Goal: Obtain resource: Obtain resource

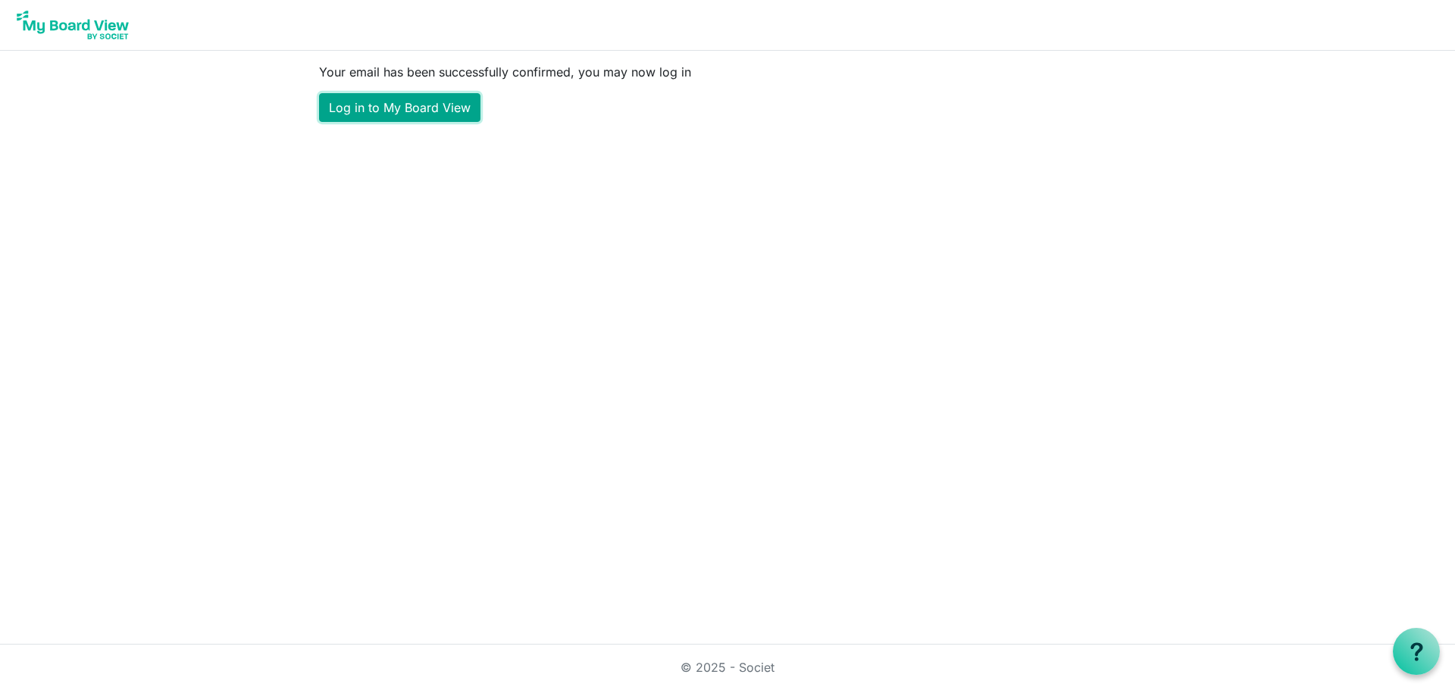
click at [434, 109] on link "Log in to My Board View" at bounding box center [399, 107] width 161 height 29
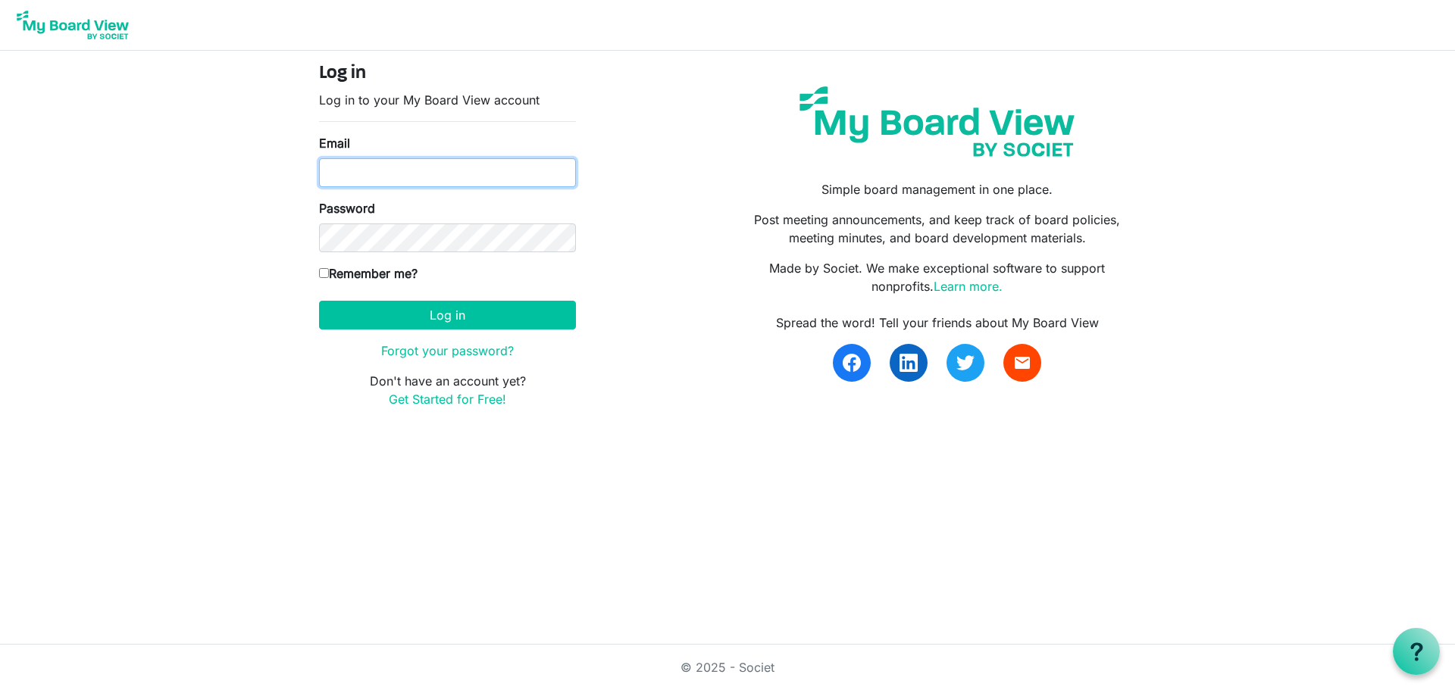
click at [427, 167] on input "Email" at bounding box center [447, 172] width 257 height 29
type input "hamaliajacques@gmail.com"
click at [326, 280] on label "Remember me?" at bounding box center [368, 273] width 99 height 18
click at [326, 278] on input "Remember me?" at bounding box center [324, 273] width 10 height 10
checkbox input "true"
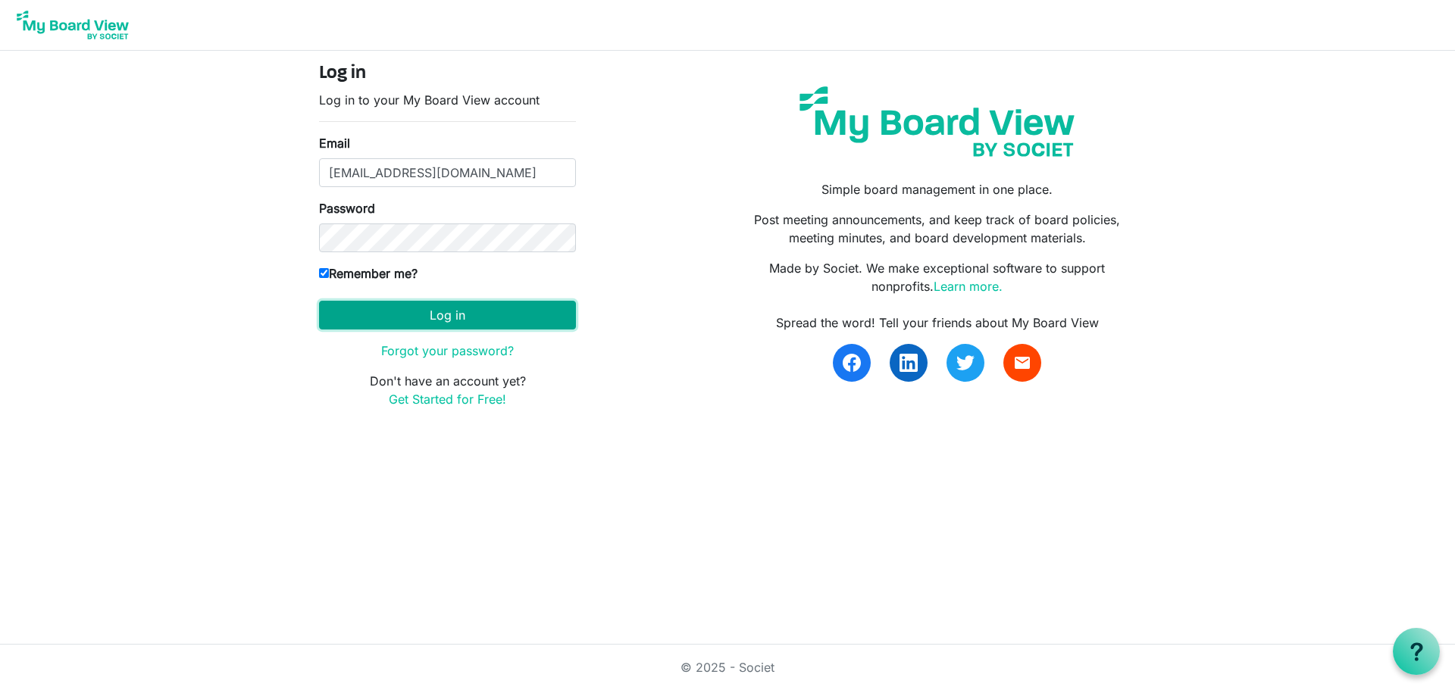
click at [385, 324] on button "Log in" at bounding box center [447, 315] width 257 height 29
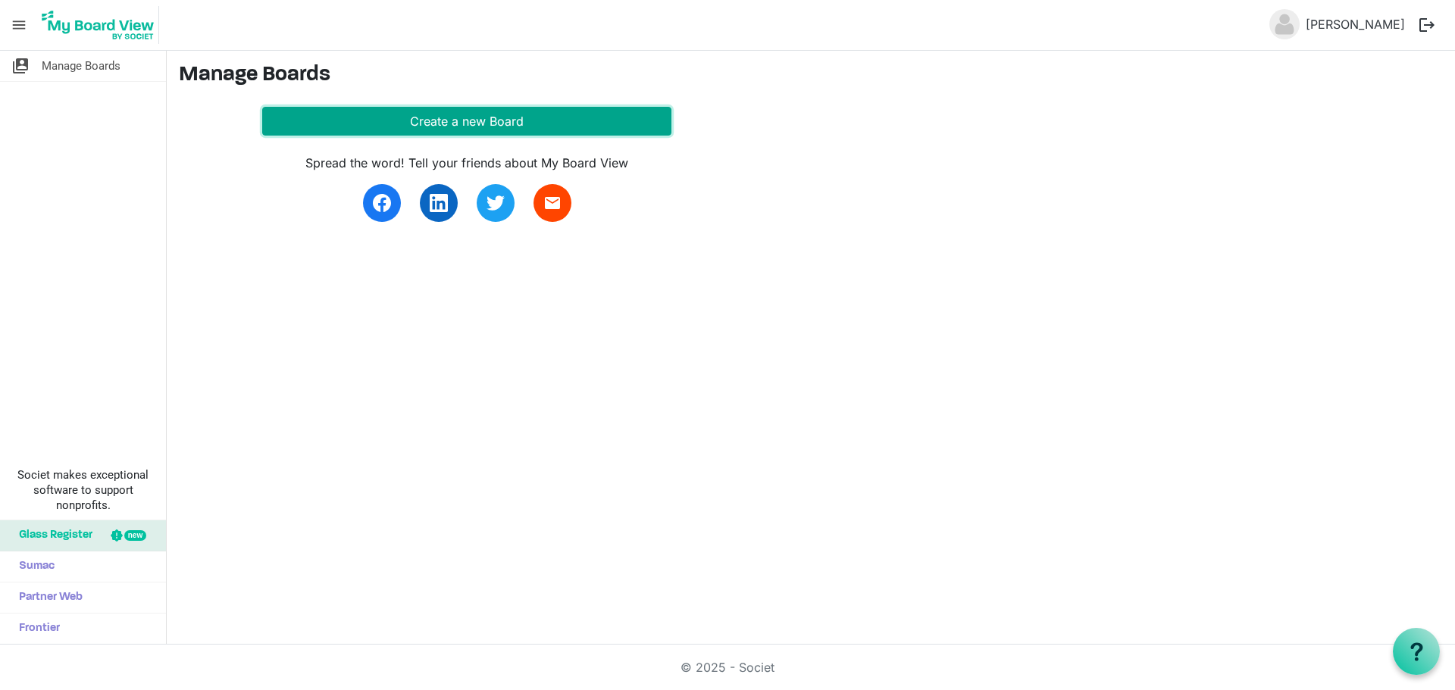
click at [424, 120] on button "Create a new Board" at bounding box center [466, 121] width 409 height 29
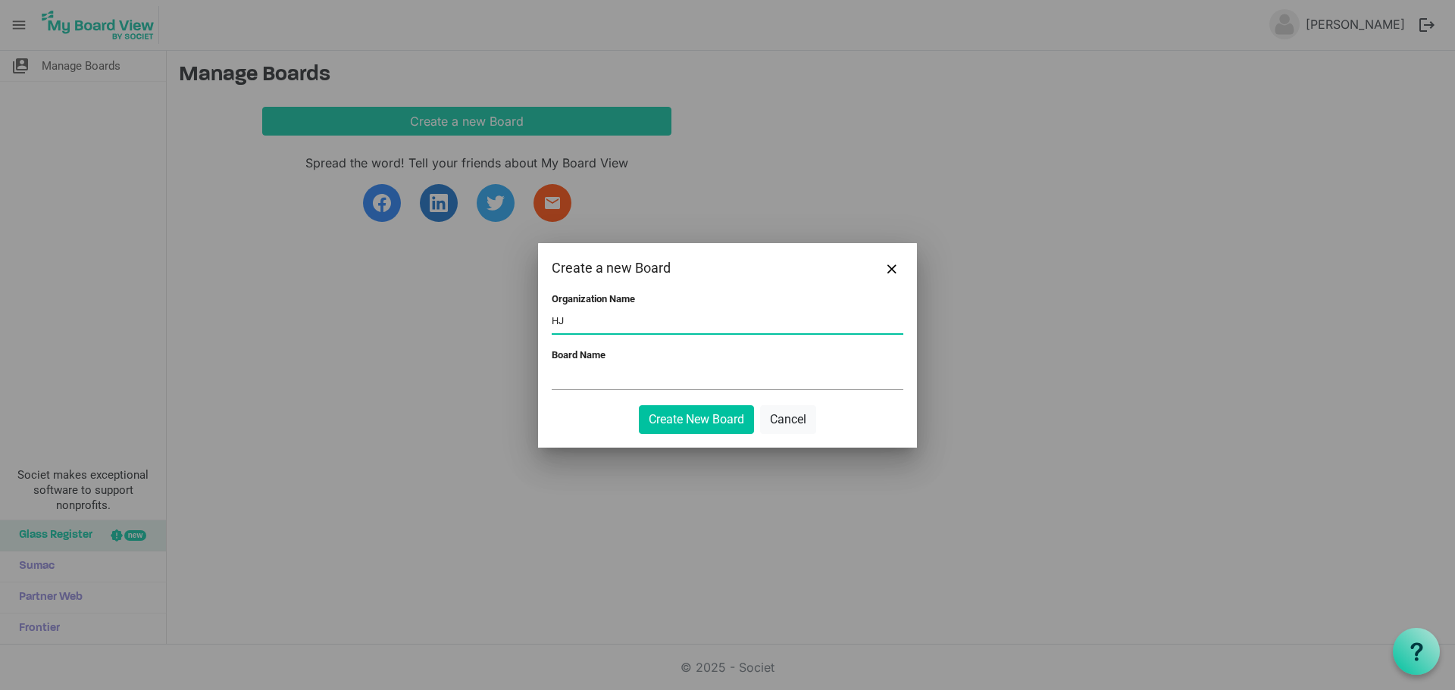
type input "HJ"
click at [568, 377] on input "Board Name" at bounding box center [728, 378] width 352 height 23
type input "HJ CLINIC BOARD"
click at [639, 405] on button "Create New Board" at bounding box center [696, 419] width 115 height 29
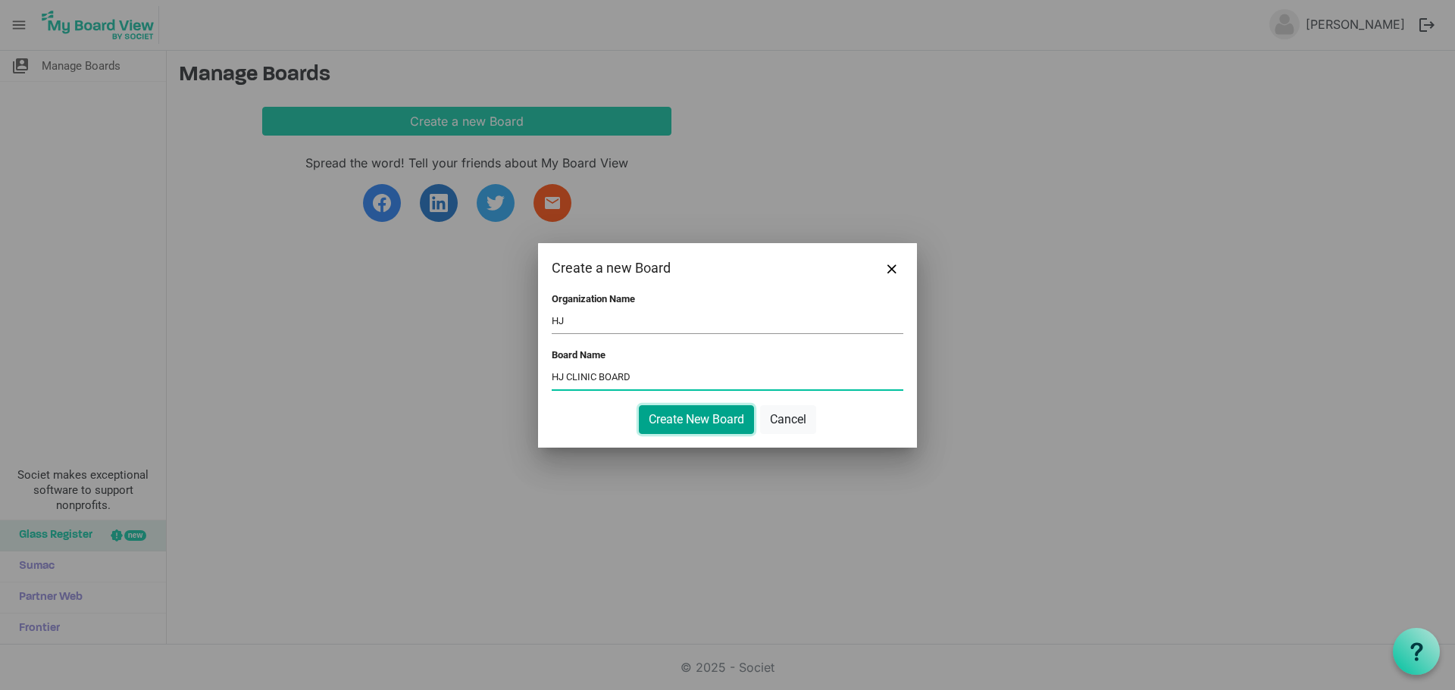
click at [731, 417] on button "Create New Board" at bounding box center [696, 419] width 115 height 29
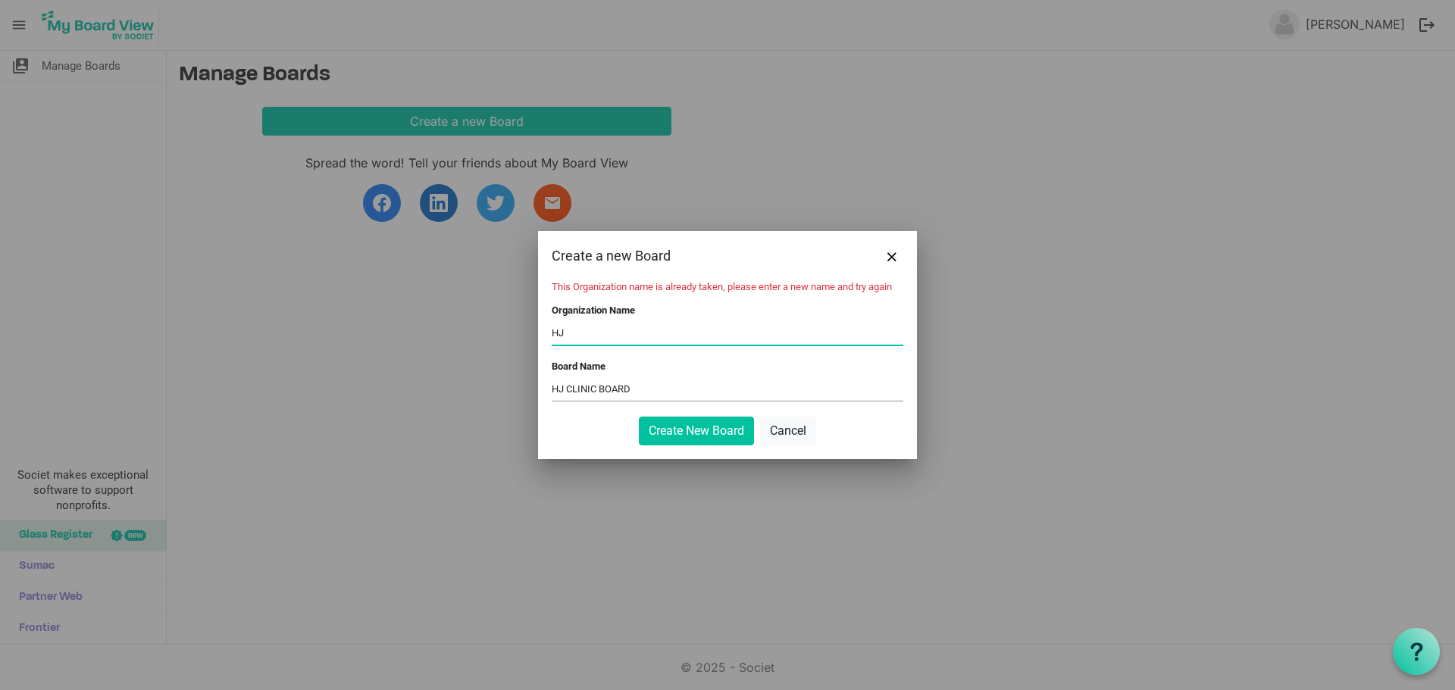
click at [581, 336] on input "HJ" at bounding box center [728, 333] width 352 height 23
type input "H"
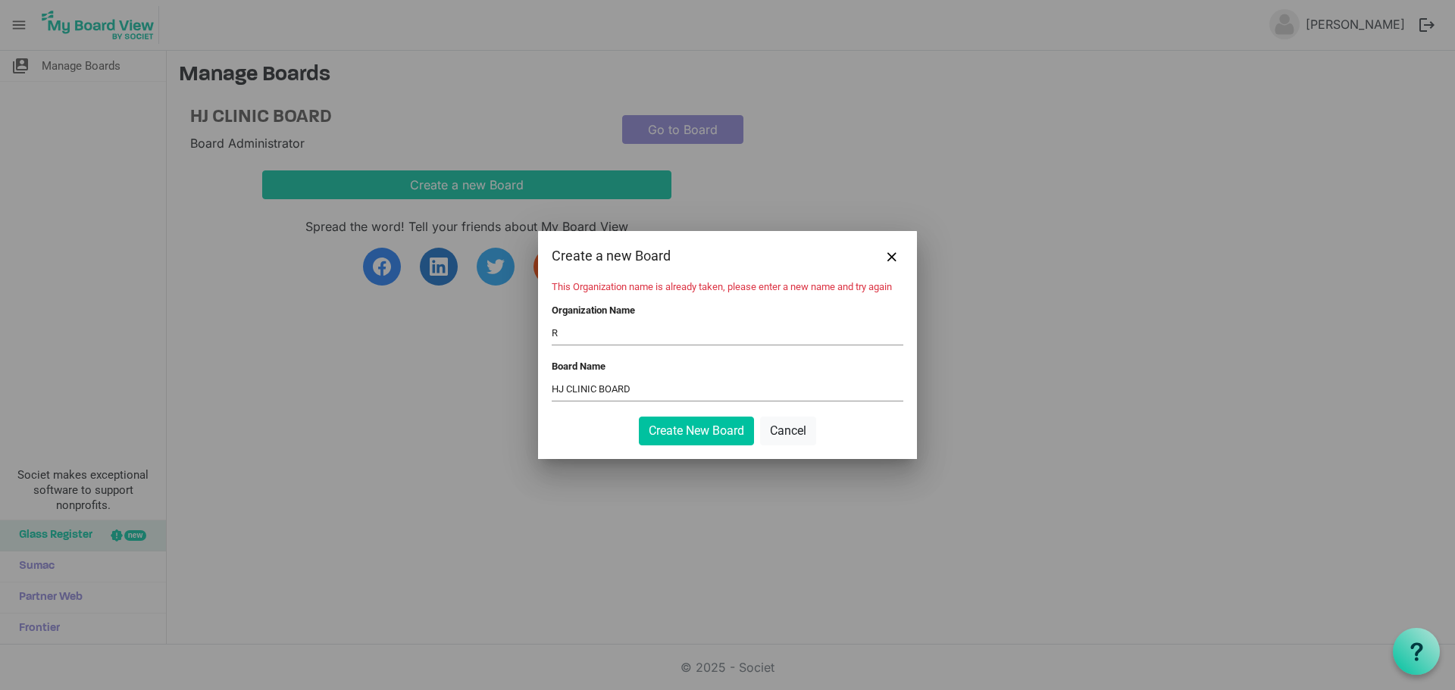
click at [662, 343] on input "R" at bounding box center [728, 333] width 352 height 23
type input "REHJ"
click at [639, 417] on button "Create New Board" at bounding box center [696, 431] width 115 height 29
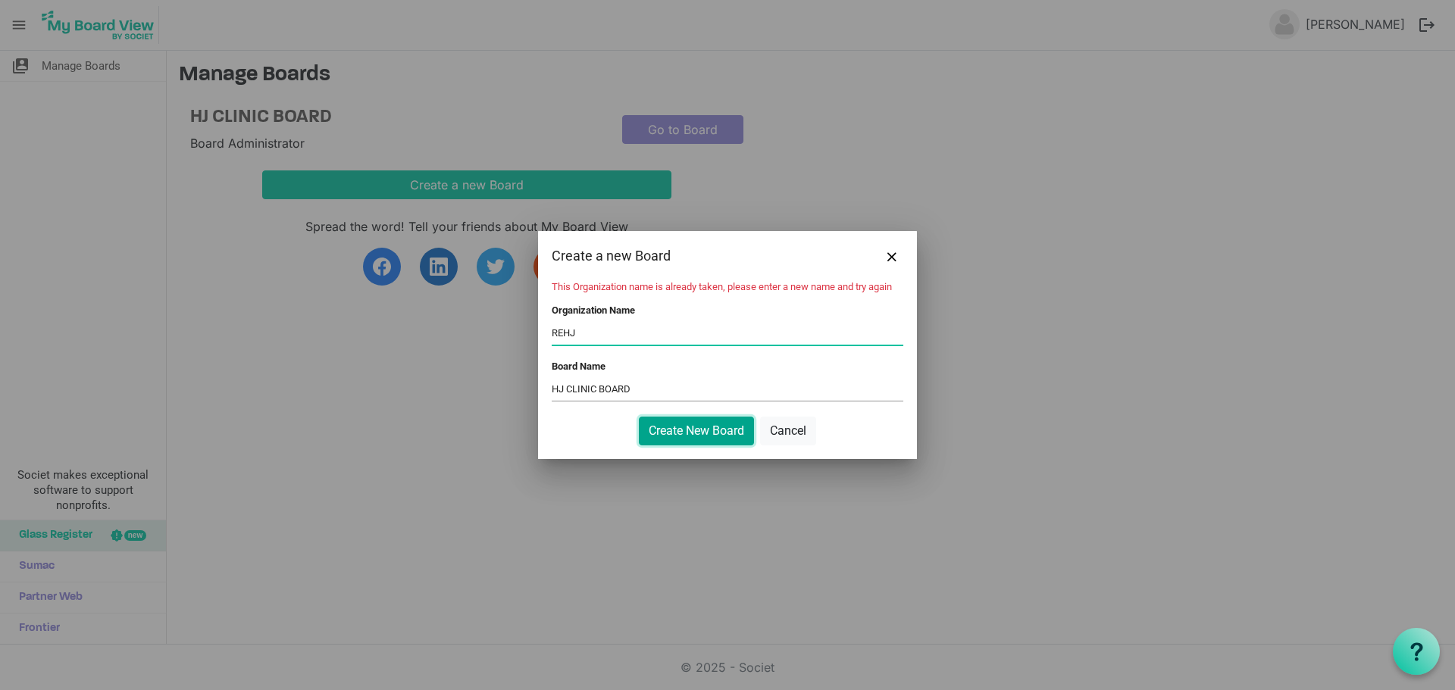
click at [658, 430] on button "Create New Board" at bounding box center [696, 431] width 115 height 29
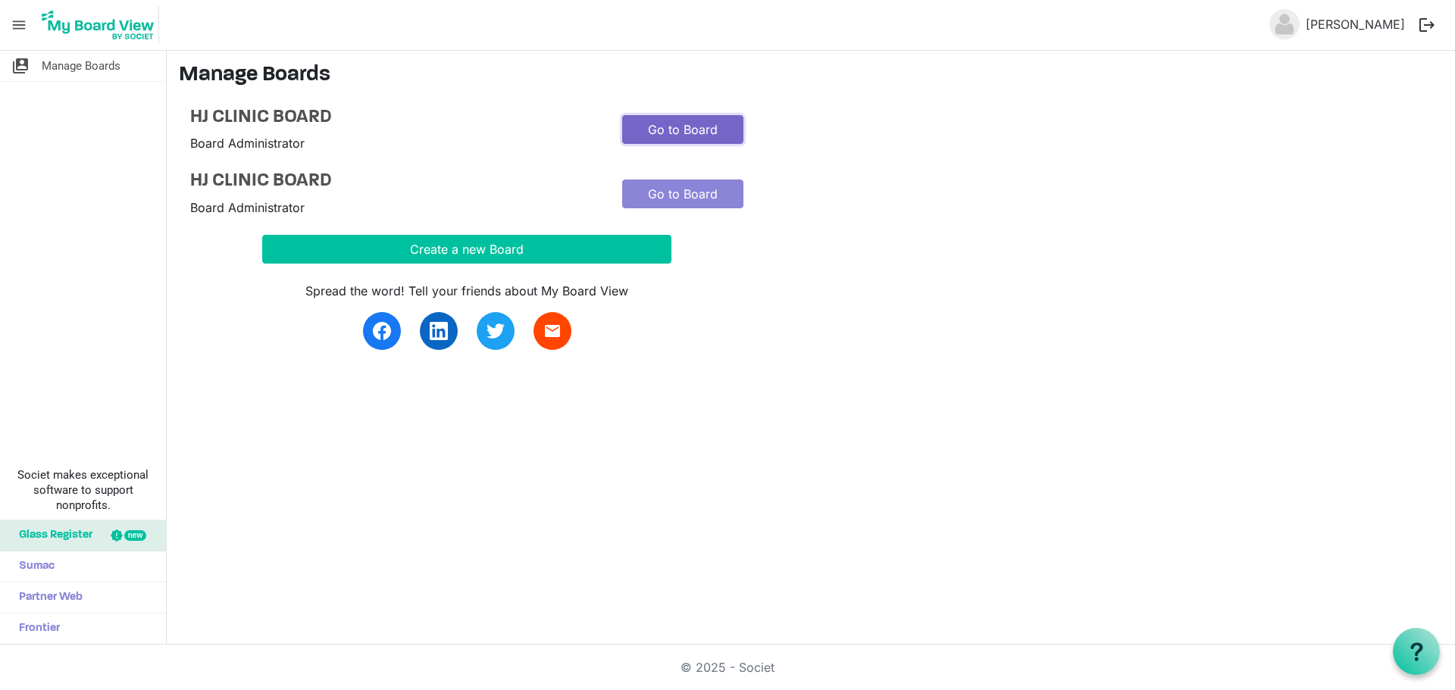
click at [692, 139] on link "Go to Board" at bounding box center [682, 129] width 121 height 29
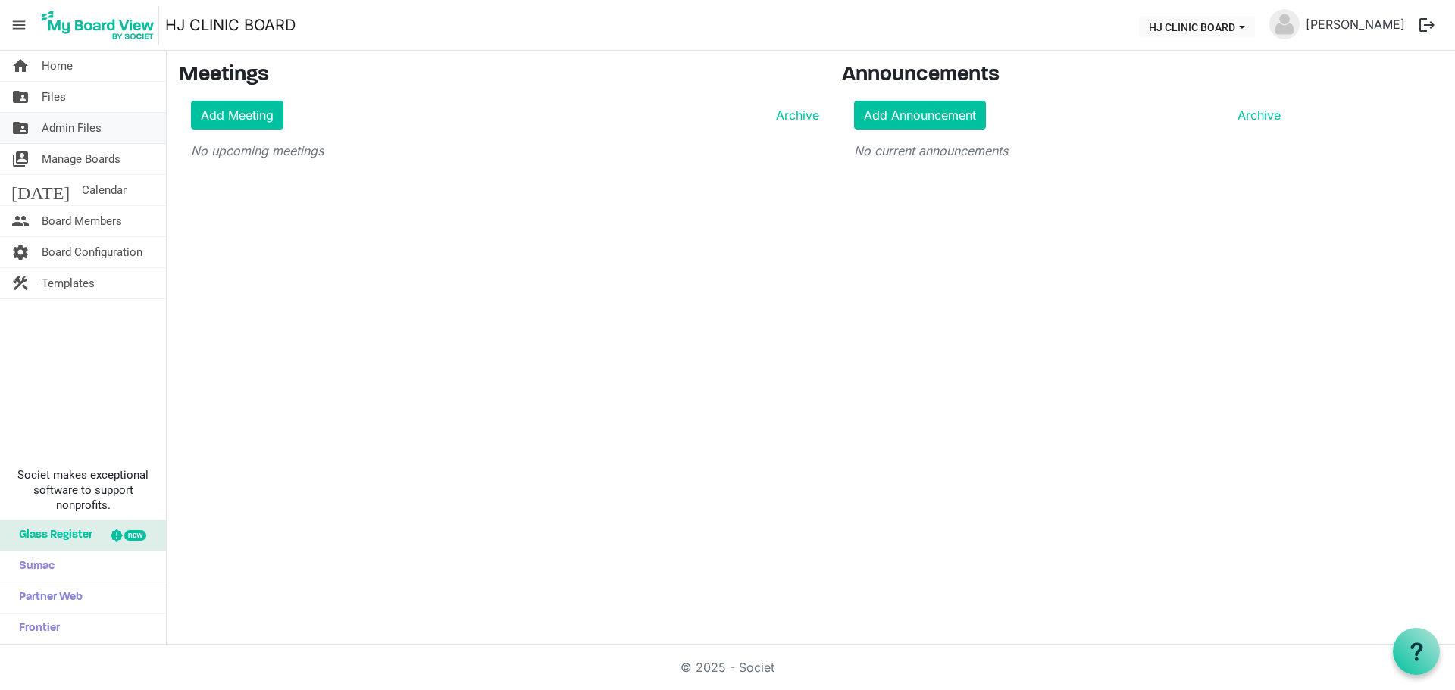
click at [63, 126] on span "Admin Files" at bounding box center [72, 128] width 60 height 30
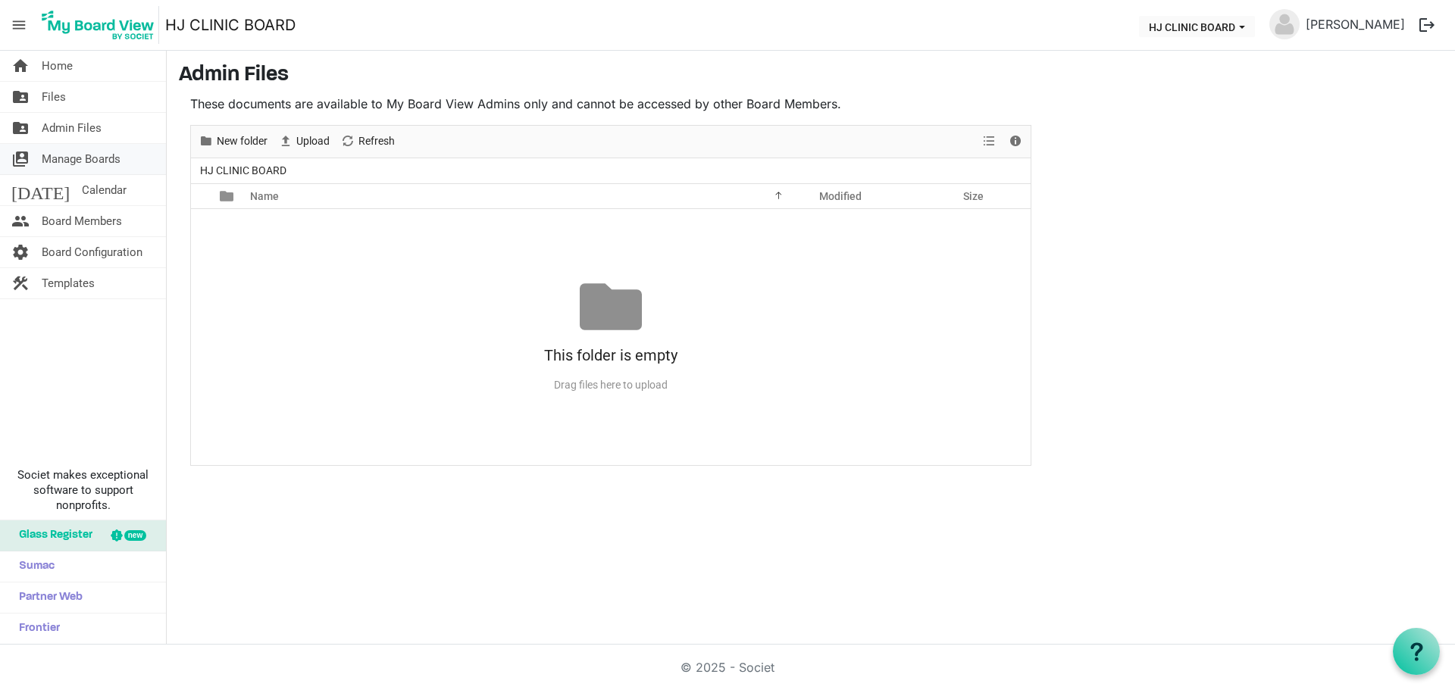
click at [89, 167] on span "Manage Boards" at bounding box center [81, 159] width 79 height 30
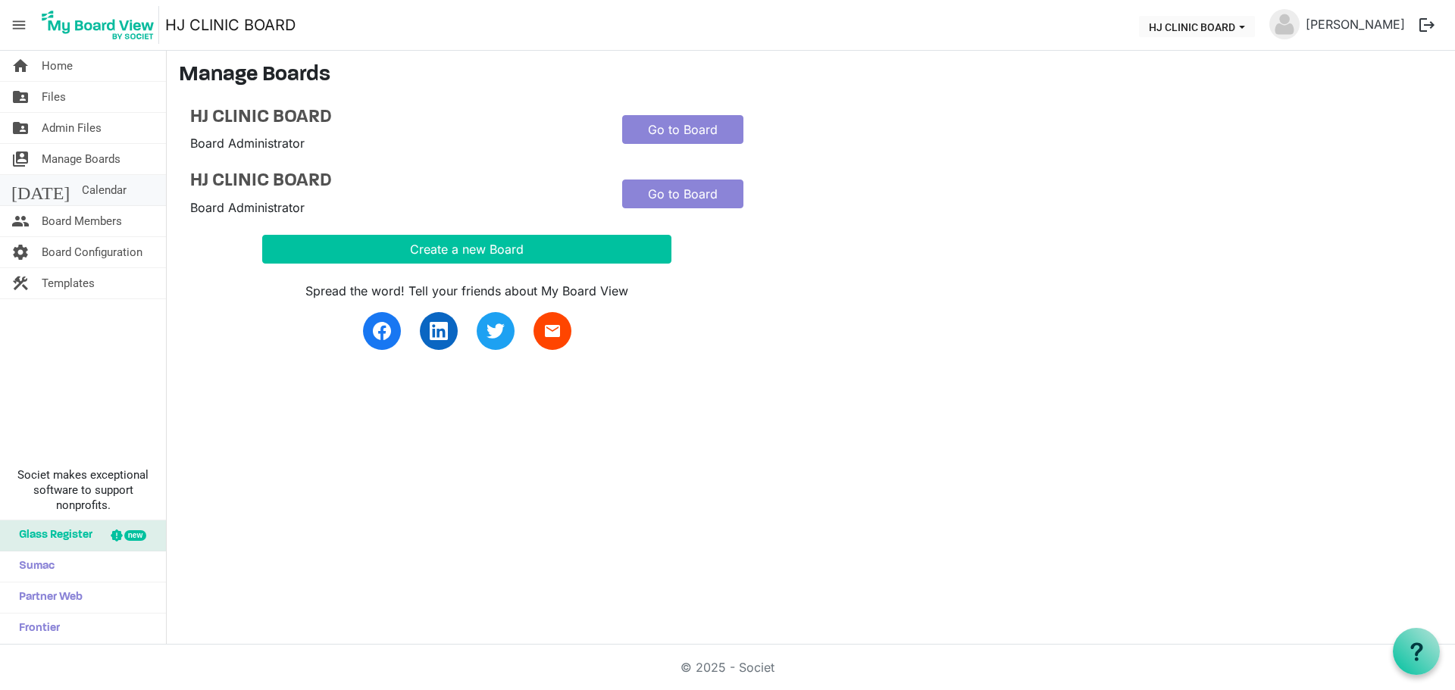
click at [82, 197] on span "Calendar" at bounding box center [104, 190] width 45 height 30
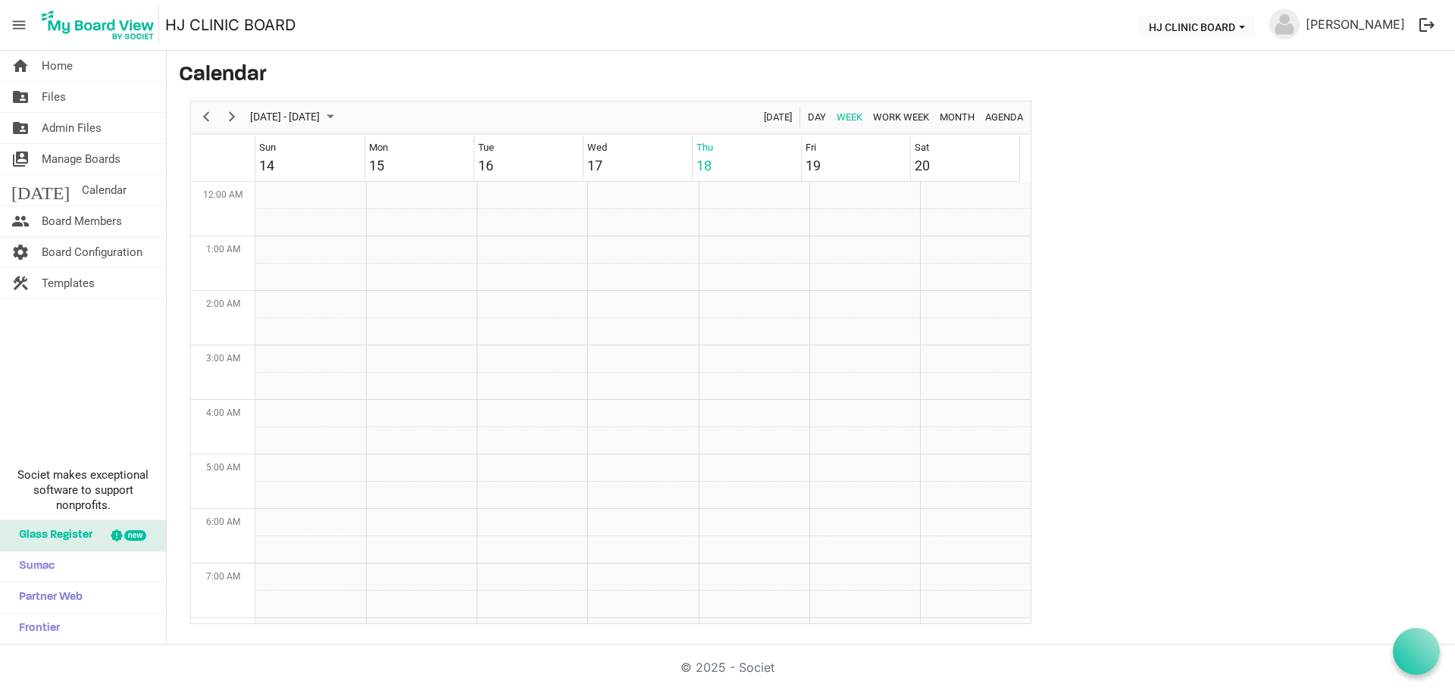
scroll to position [491, 0]
click at [58, 230] on span "Board Members" at bounding box center [82, 221] width 80 height 30
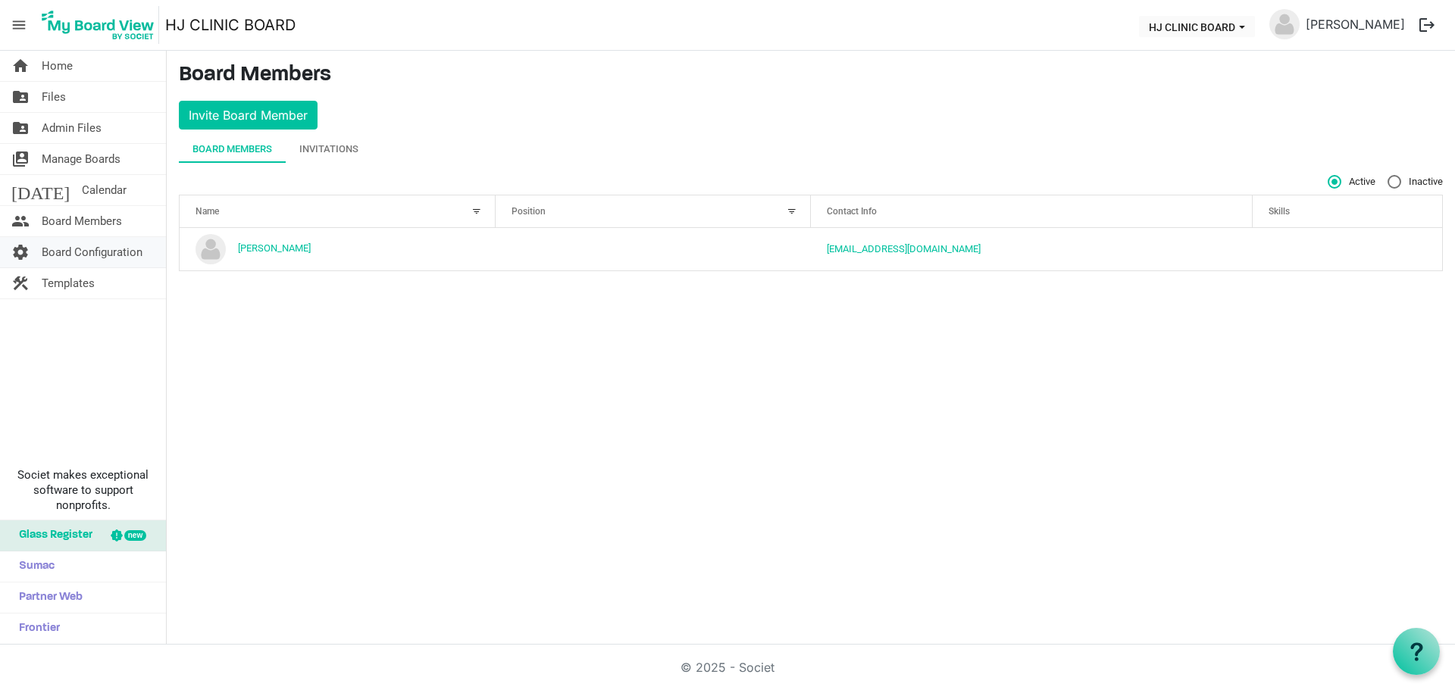
click at [61, 253] on span "Board Configuration" at bounding box center [92, 252] width 101 height 30
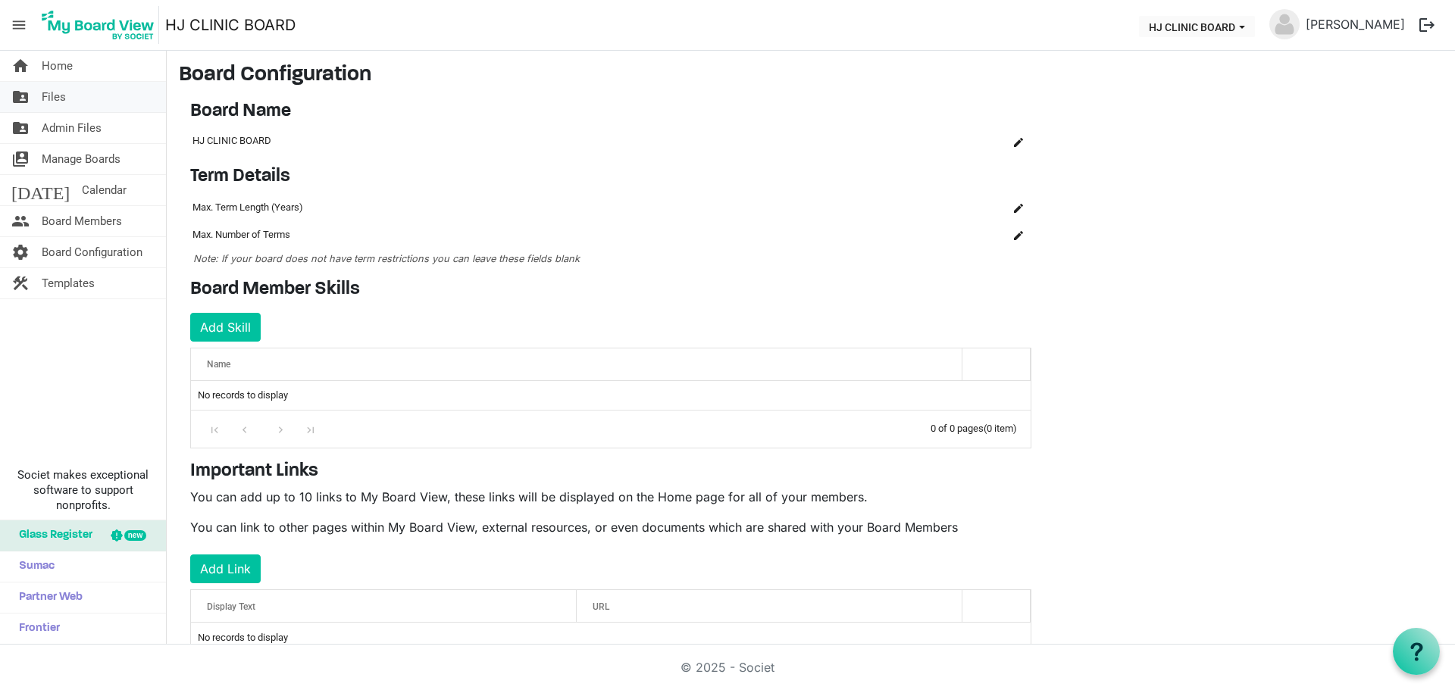
click at [47, 94] on span "Files" at bounding box center [54, 97] width 24 height 30
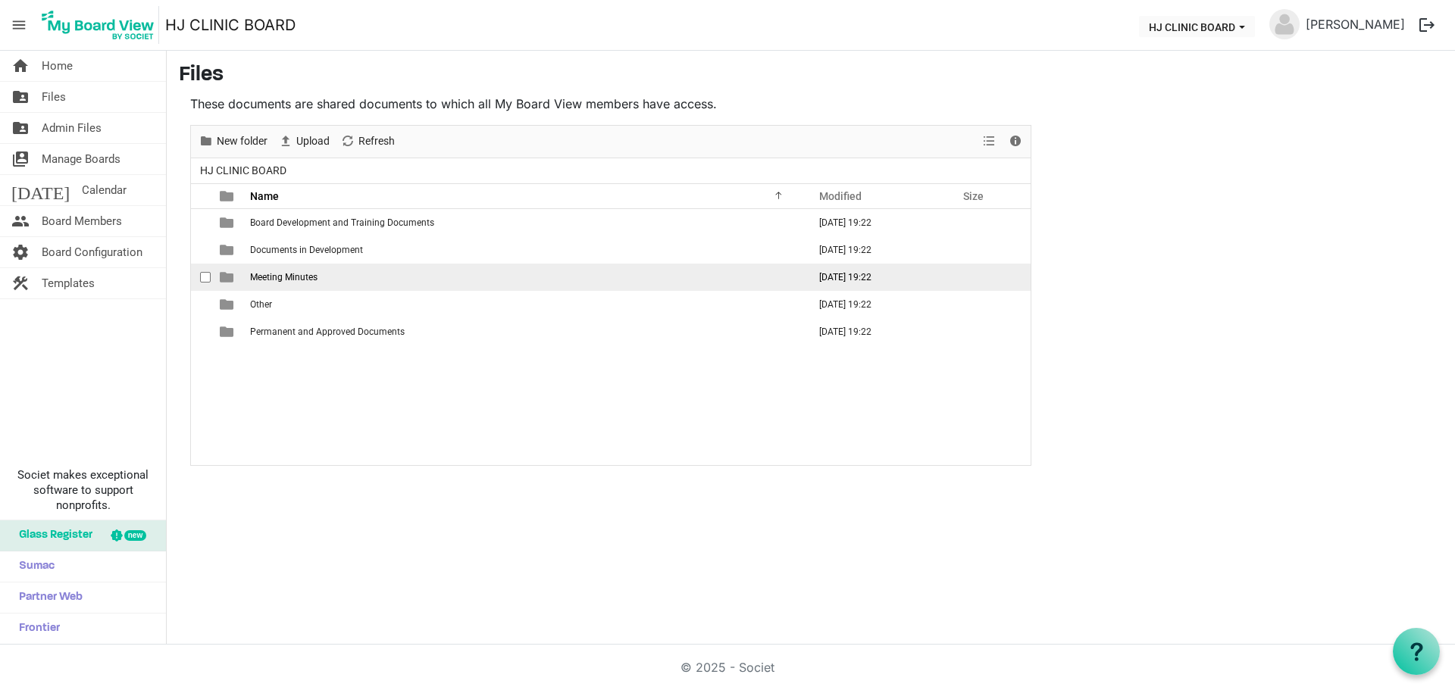
click at [276, 275] on span "Meeting Minutes" at bounding box center [283, 277] width 67 height 11
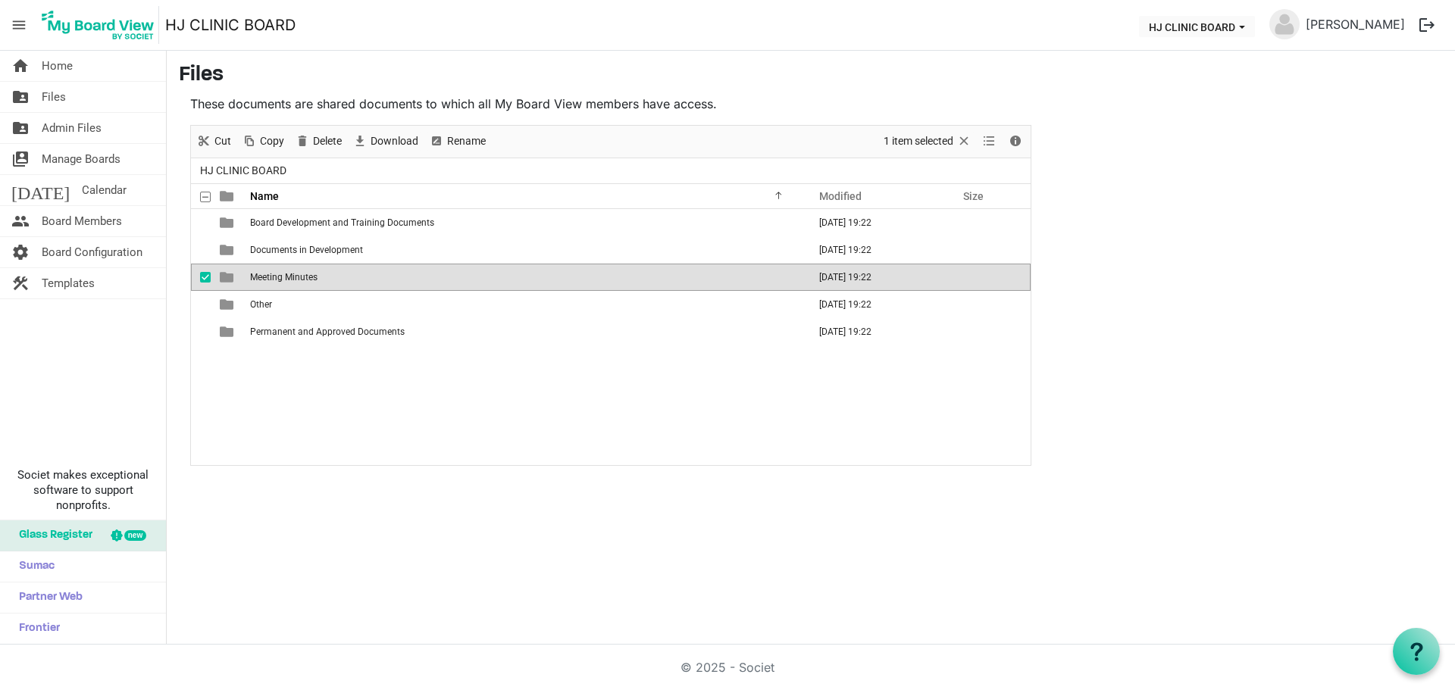
click at [276, 275] on span "Meeting Minutes" at bounding box center [283, 277] width 67 height 11
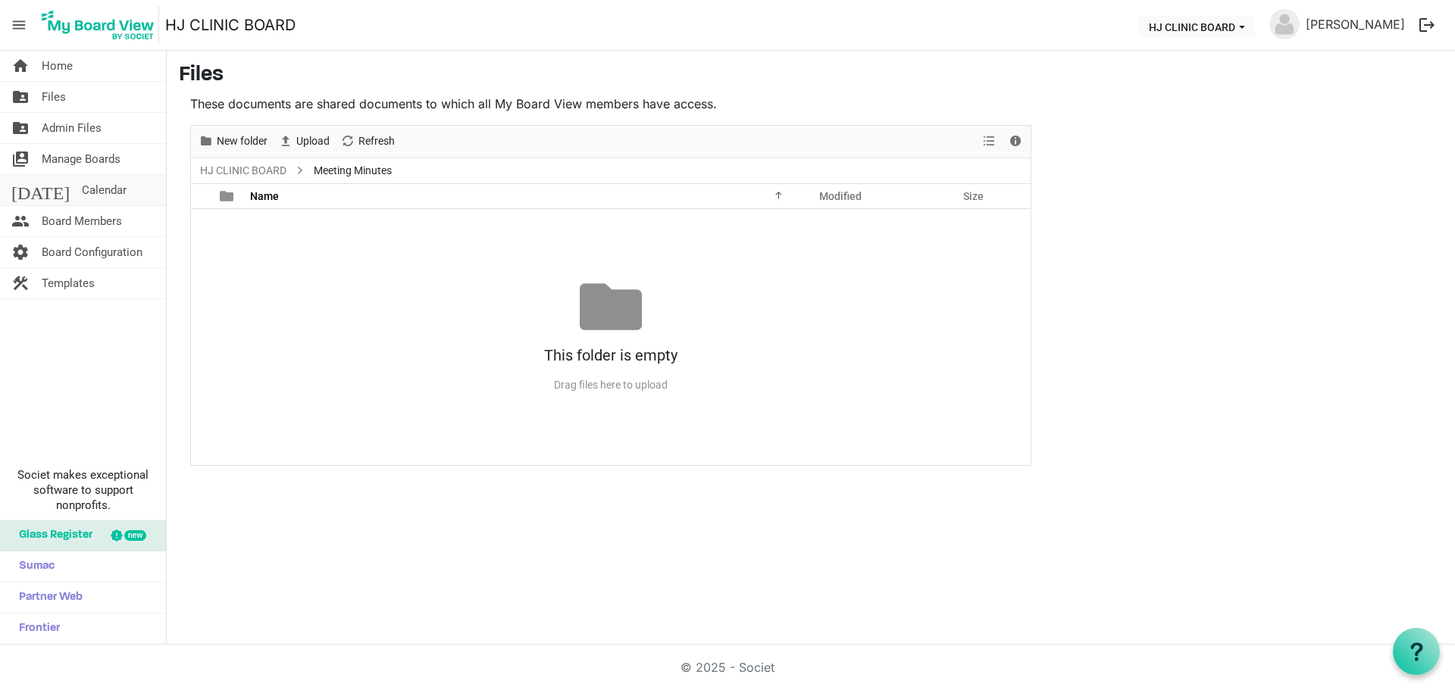
click at [82, 186] on span "Calendar" at bounding box center [104, 190] width 45 height 30
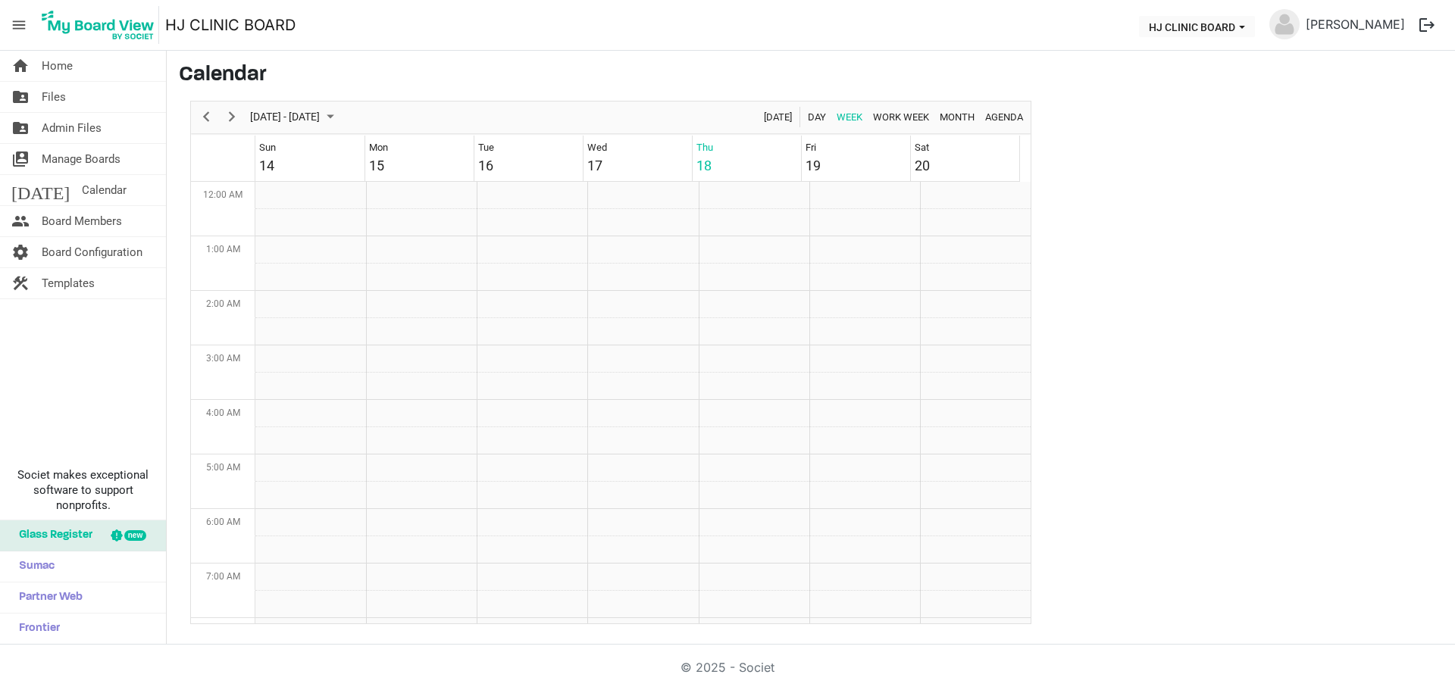
scroll to position [491, 0]
click at [55, 276] on span "Templates" at bounding box center [68, 283] width 53 height 30
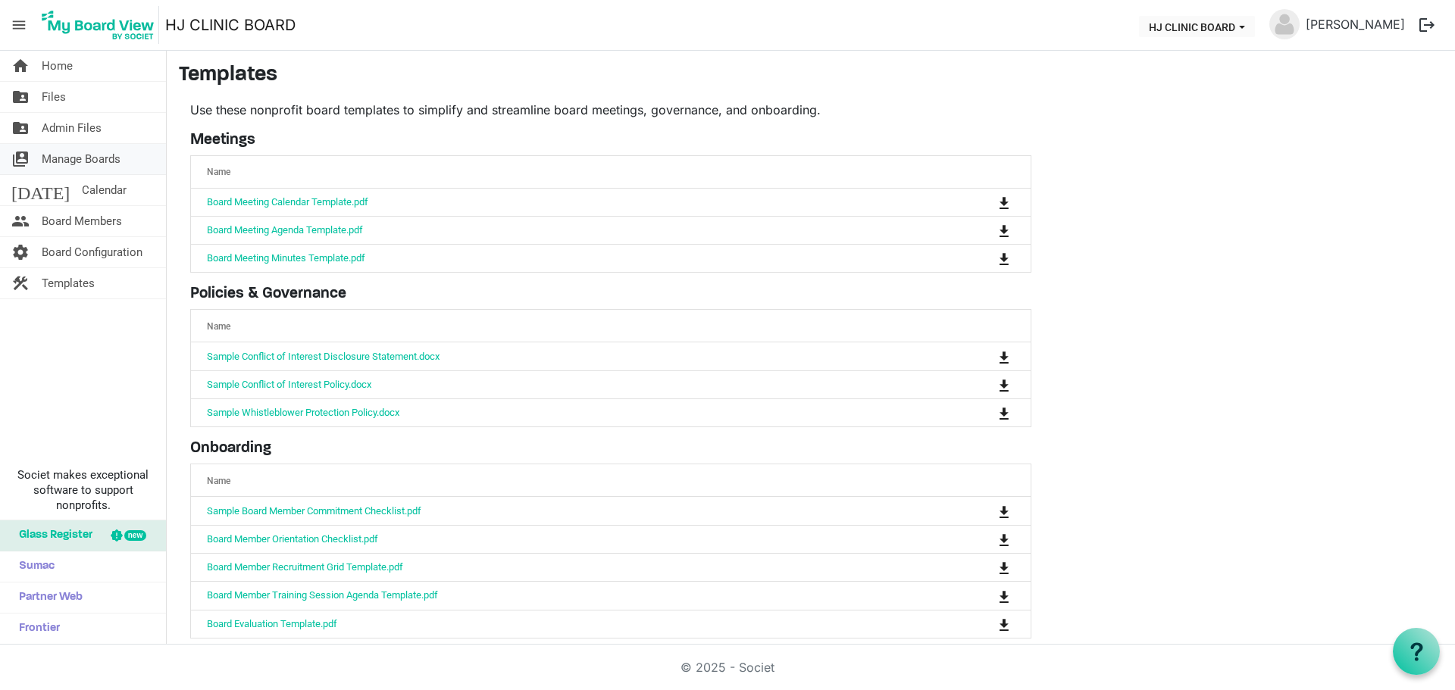
click at [69, 151] on span "Manage Boards" at bounding box center [81, 159] width 79 height 30
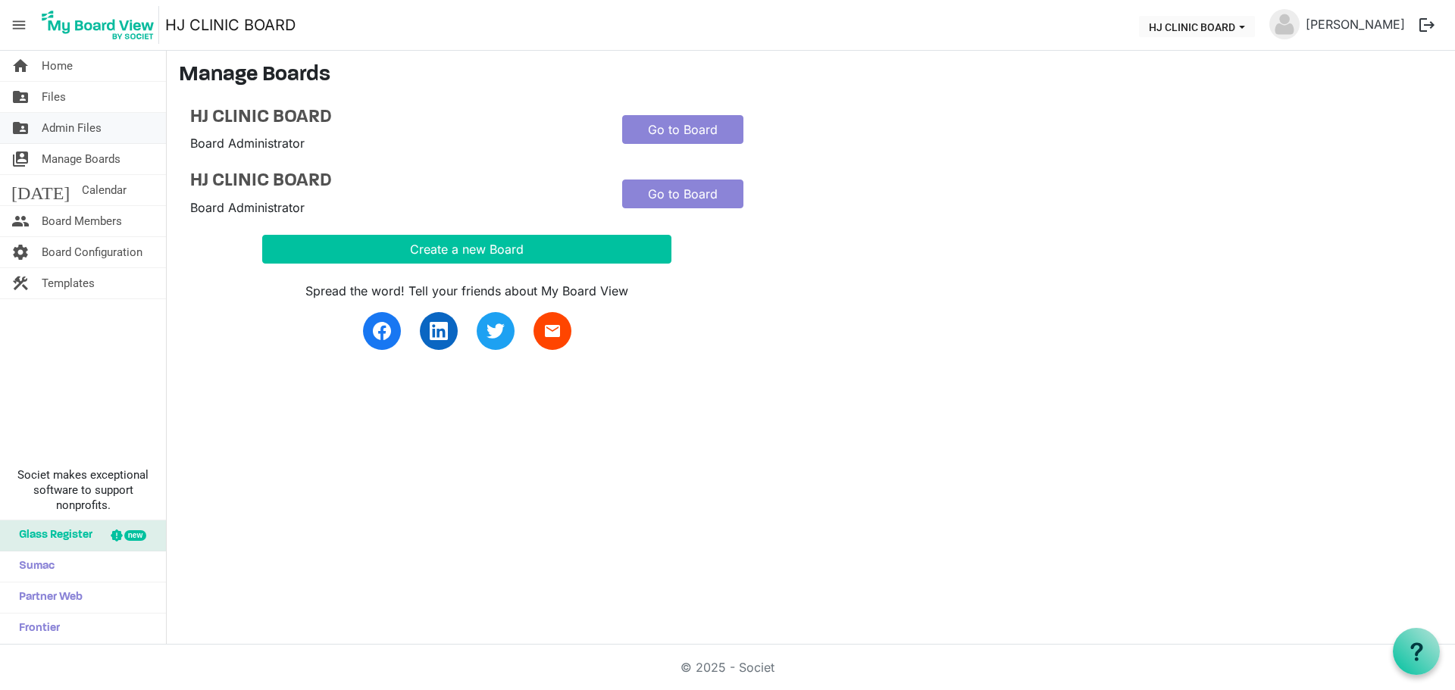
click at [88, 128] on span "Admin Files" at bounding box center [72, 128] width 60 height 30
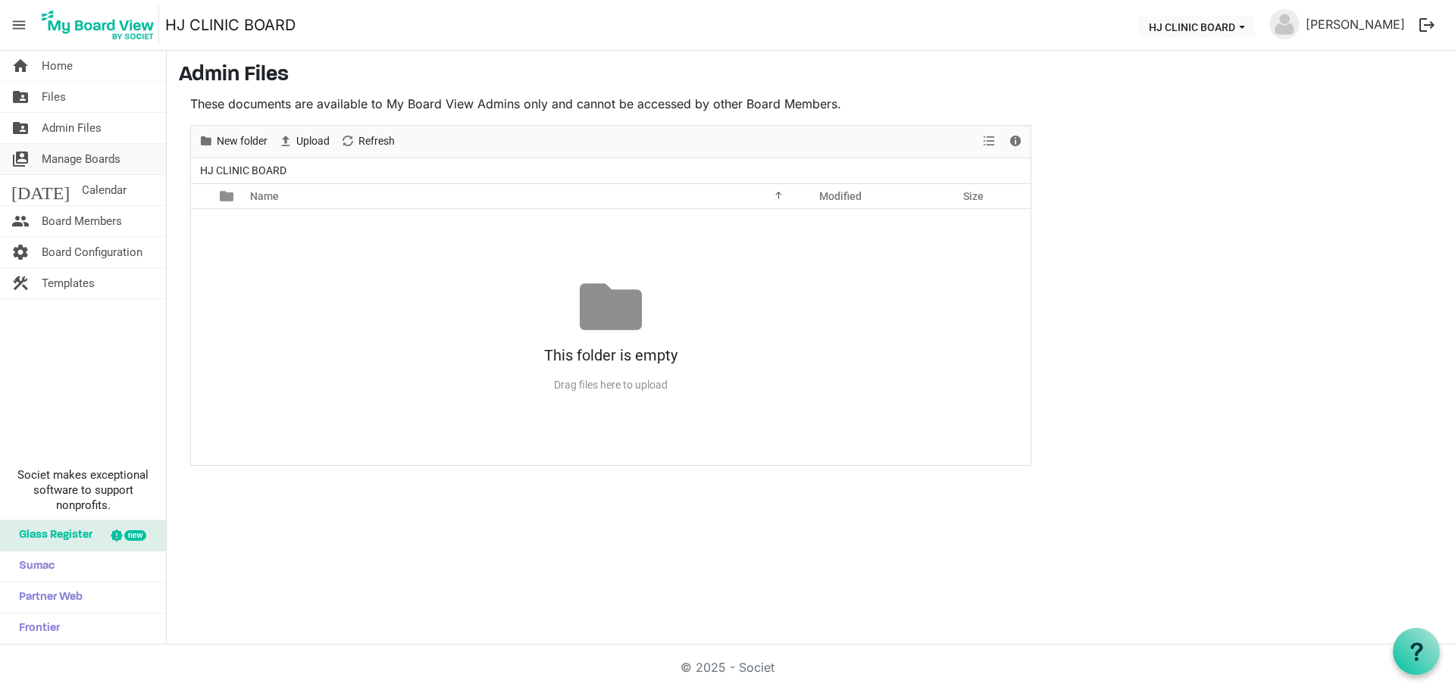
click at [90, 160] on span "Manage Boards" at bounding box center [81, 159] width 79 height 30
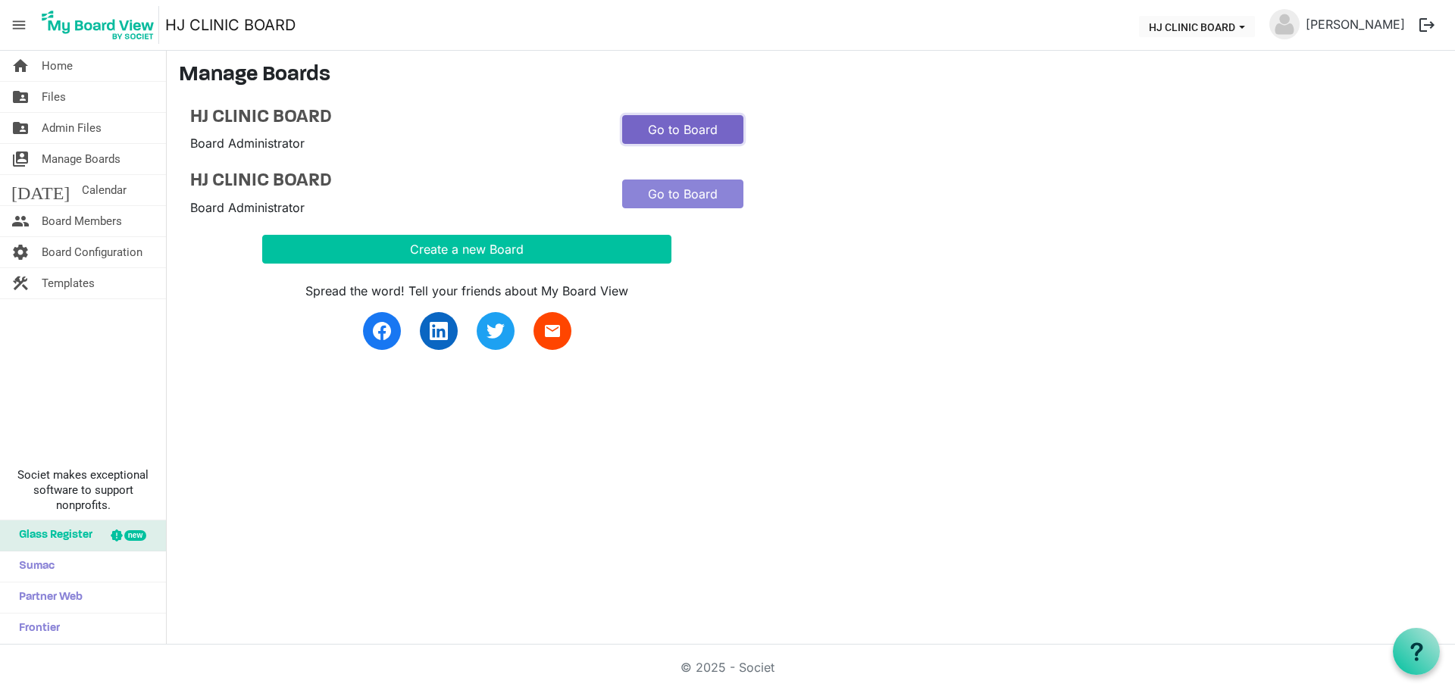
click at [671, 139] on link "Go to Board" at bounding box center [682, 129] width 121 height 29
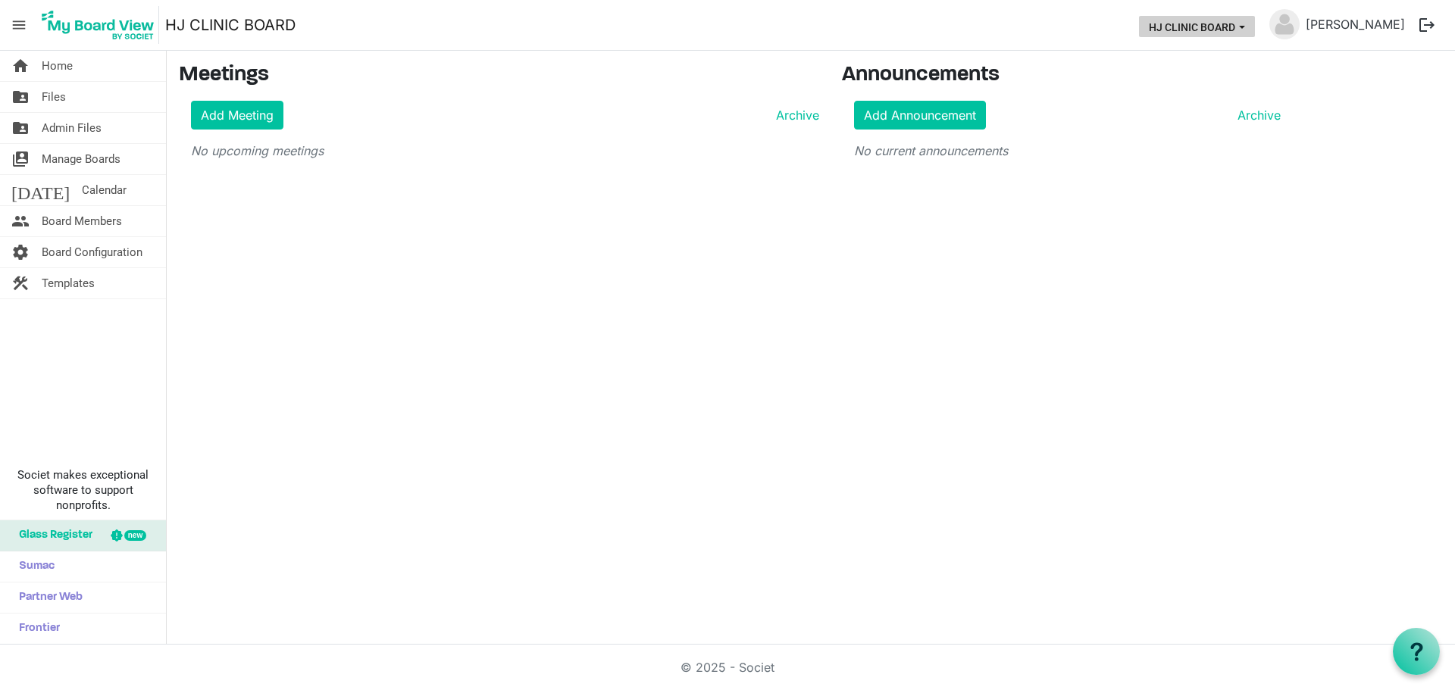
click at [1235, 28] on span "HJ CLINIC BOARD dropdownbutton" at bounding box center [1242, 27] width 14 height 6
click at [87, 119] on span "Admin Files" at bounding box center [72, 128] width 60 height 30
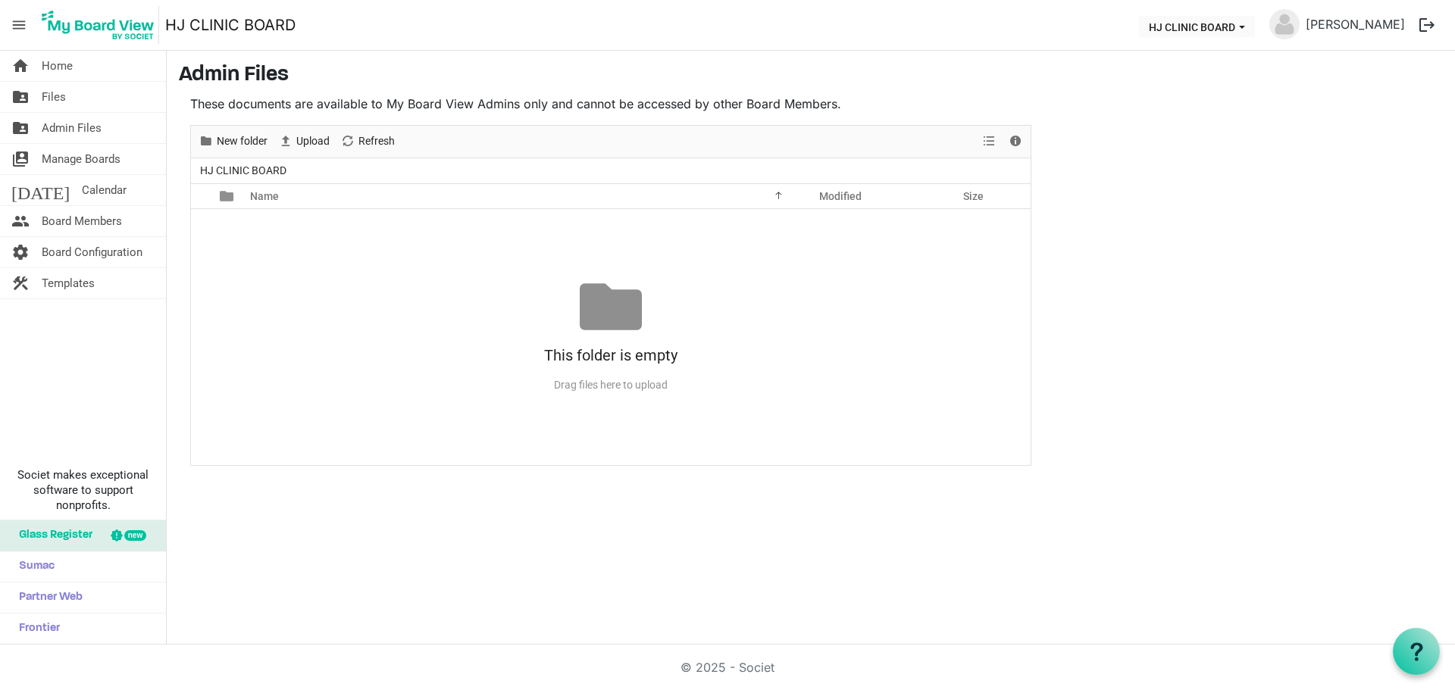
click at [54, 100] on span "Files" at bounding box center [54, 97] width 24 height 30
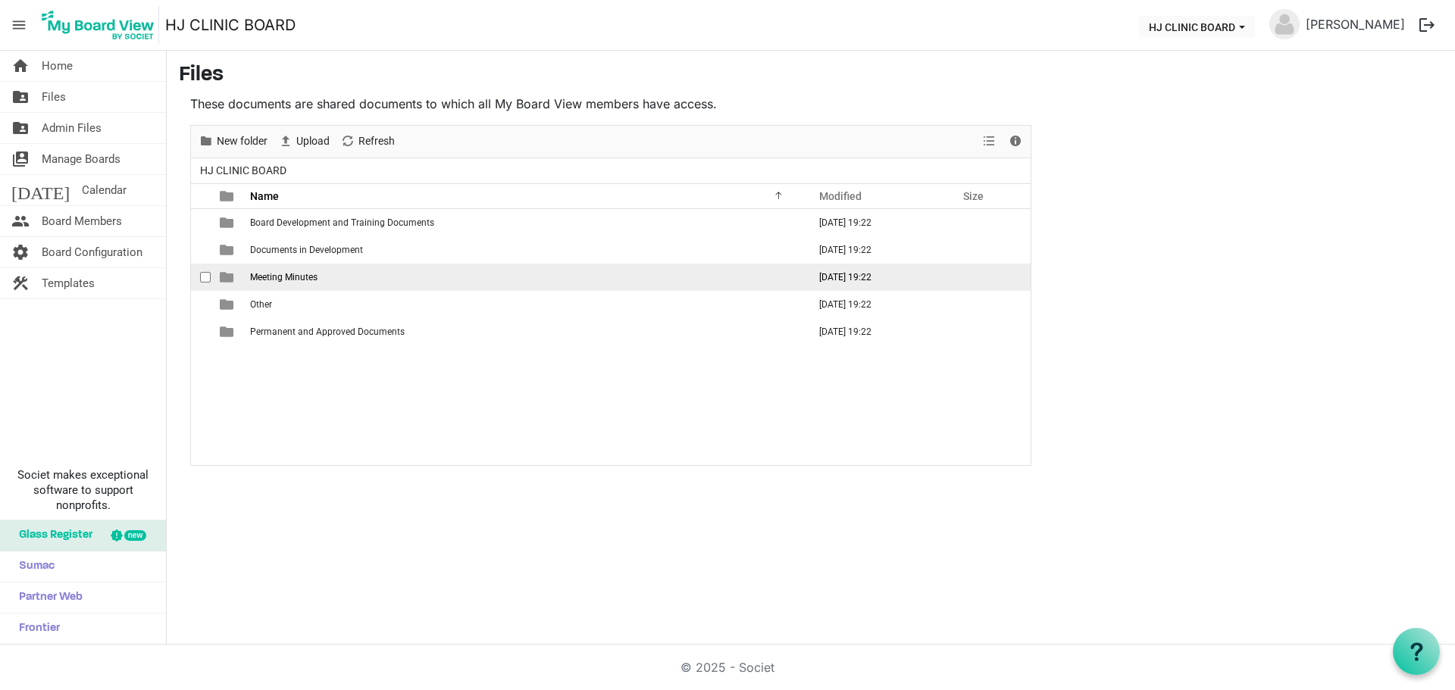
click at [277, 275] on span "Meeting Minutes" at bounding box center [283, 277] width 67 height 11
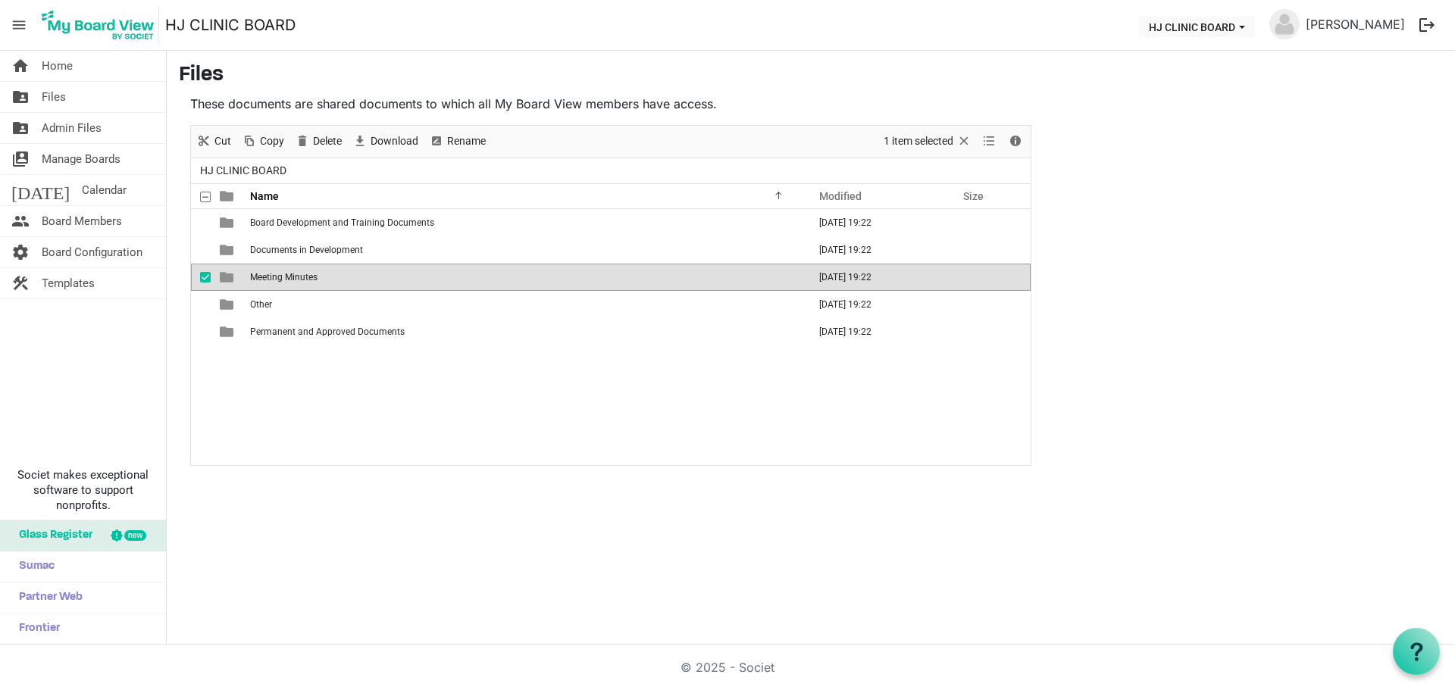
click at [277, 275] on span "Meeting Minutes" at bounding box center [283, 277] width 67 height 11
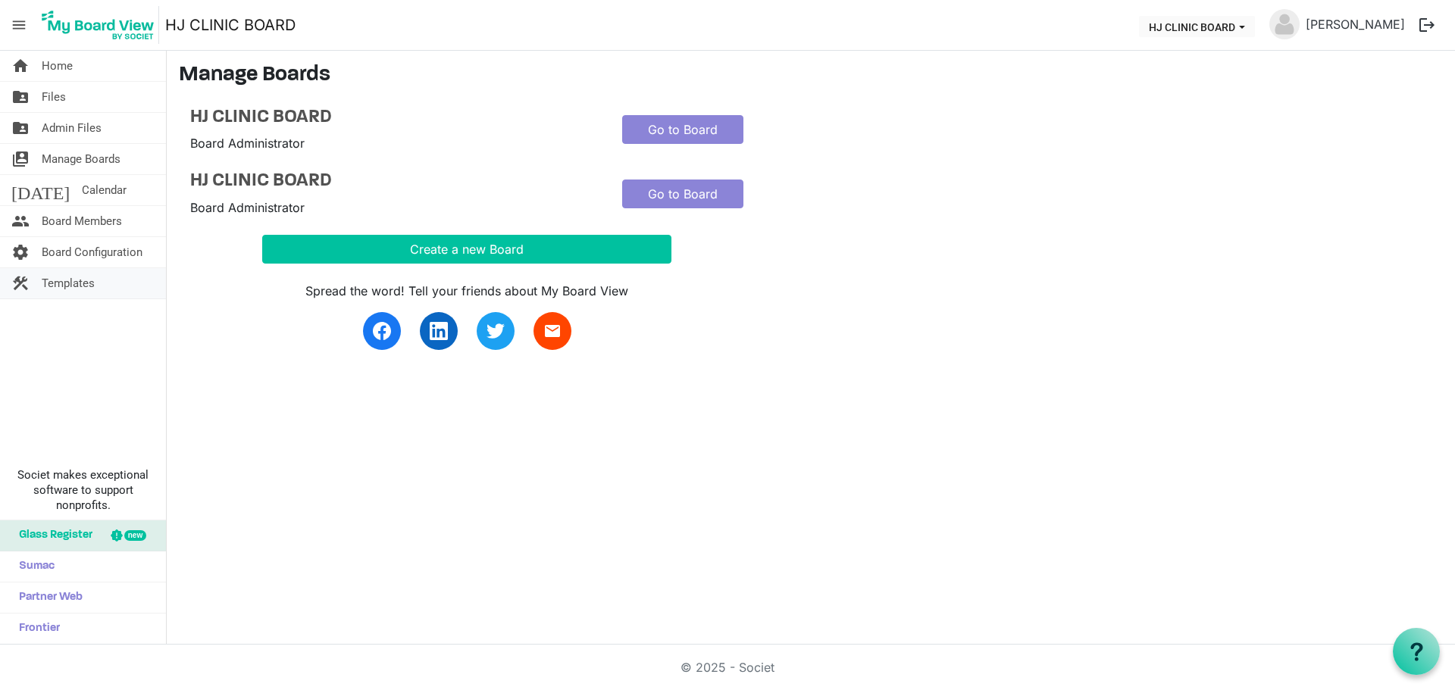
click at [62, 292] on span "Templates" at bounding box center [68, 283] width 53 height 30
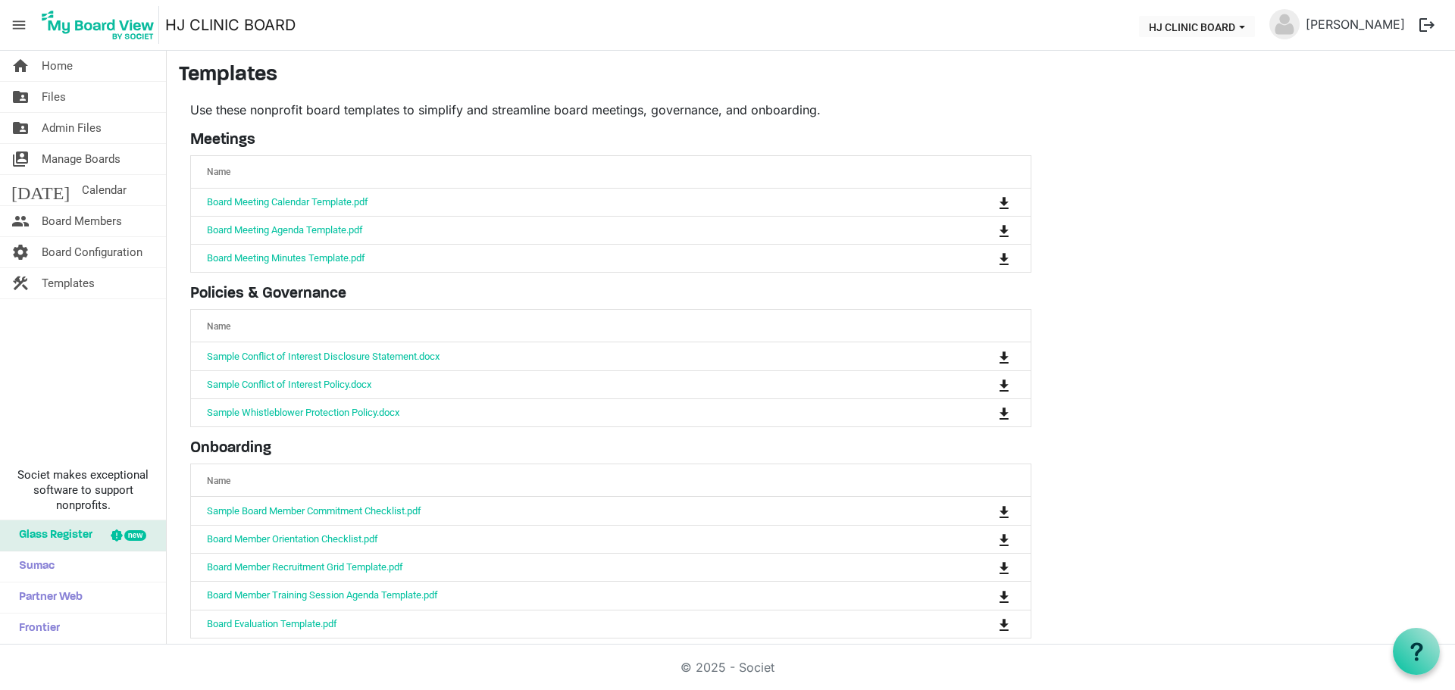
scroll to position [16, 0]
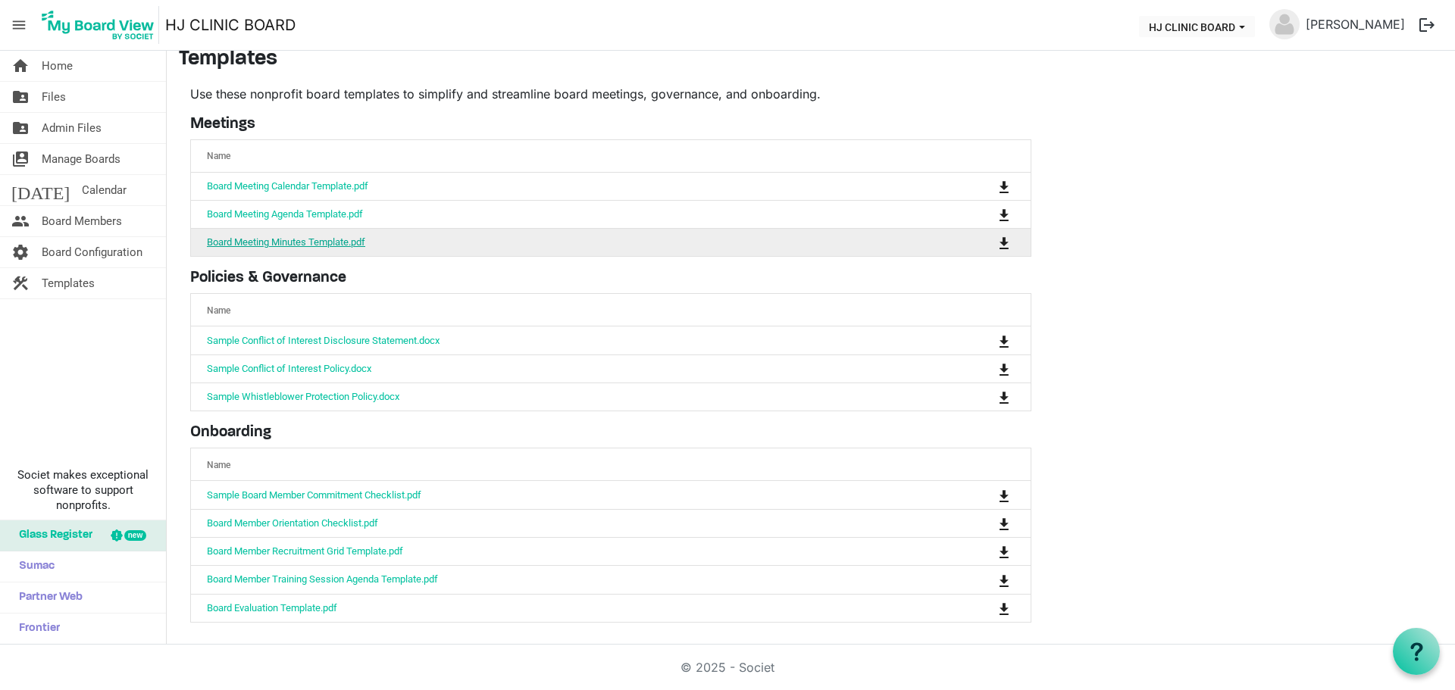
click at [271, 236] on link "Board Meeting Minutes Template.pdf" at bounding box center [286, 241] width 158 height 11
